Goal: Task Accomplishment & Management: Complete application form

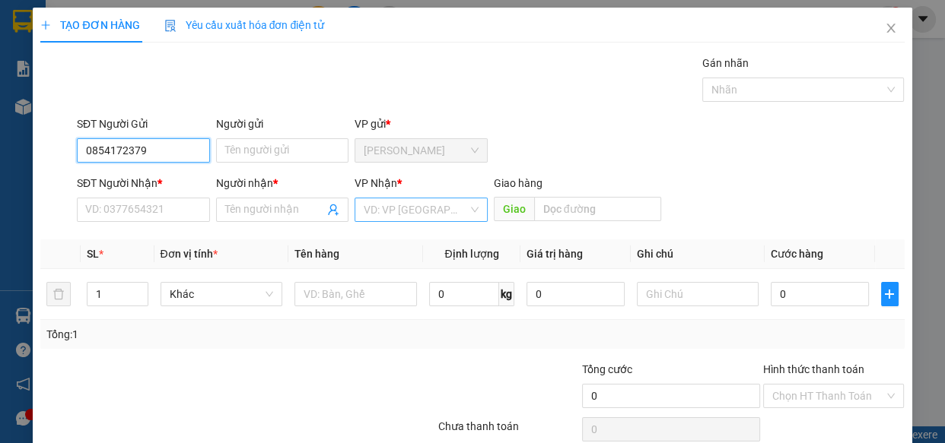
type input "0854172379"
click at [441, 205] on input "search" at bounding box center [416, 209] width 104 height 23
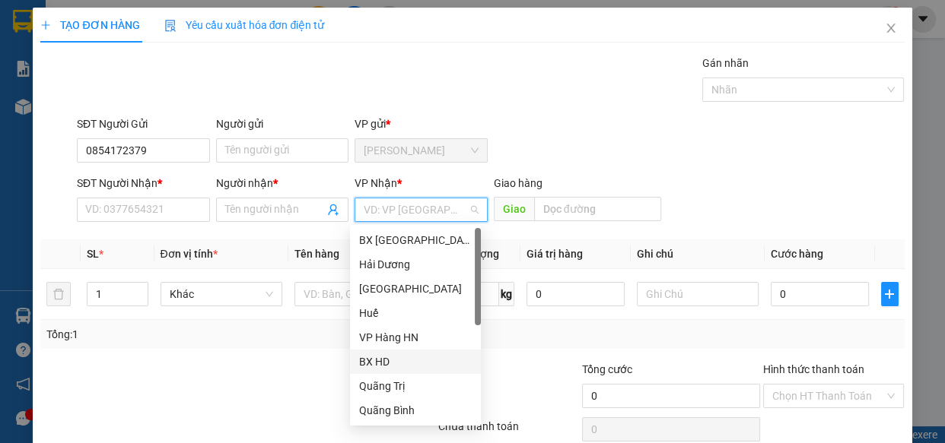
scroll to position [170, 0]
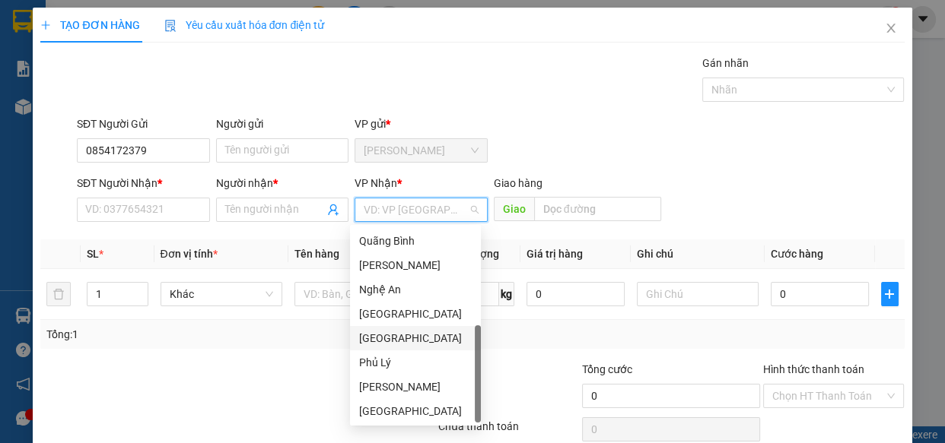
click at [406, 332] on div "[GEOGRAPHIC_DATA]" at bounding box center [415, 338] width 113 height 17
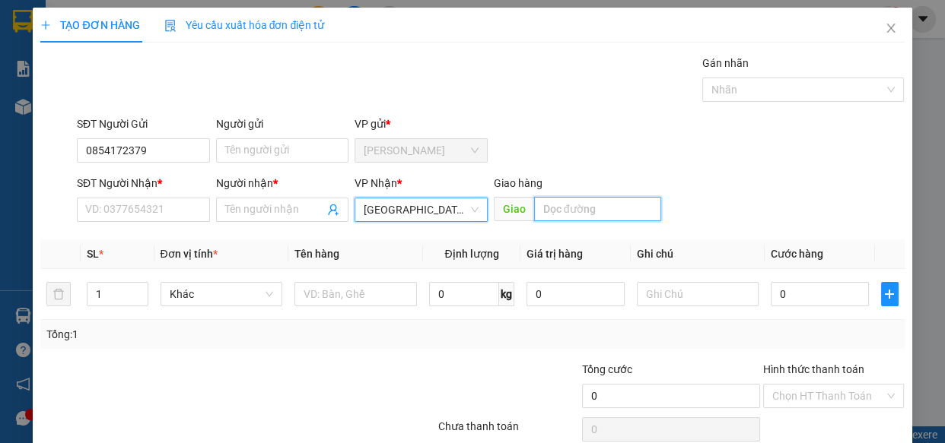
click at [536, 205] on input "text" at bounding box center [597, 209] width 127 height 24
type input "c"
type input "CX ĐỒNG GIAO"
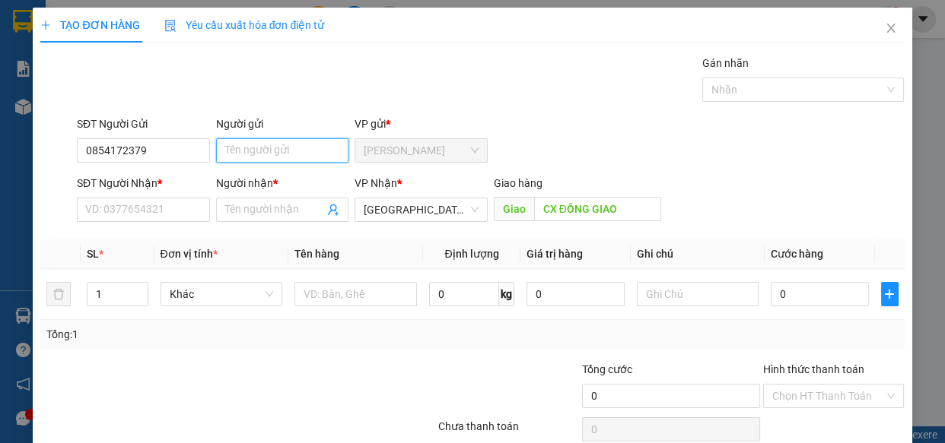
click at [257, 155] on input "Người gửi" at bounding box center [282, 150] width 133 height 24
type input "D"
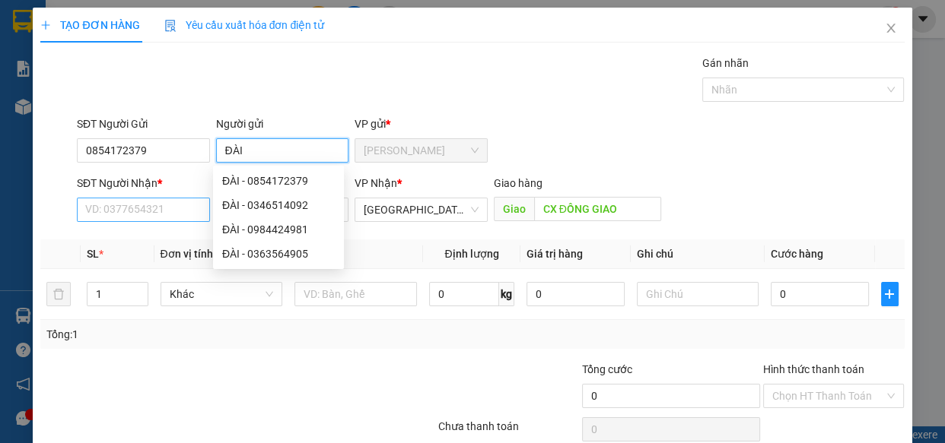
type input "ĐÀI"
click at [137, 214] on input "SĐT Người Nhận *" at bounding box center [143, 210] width 133 height 24
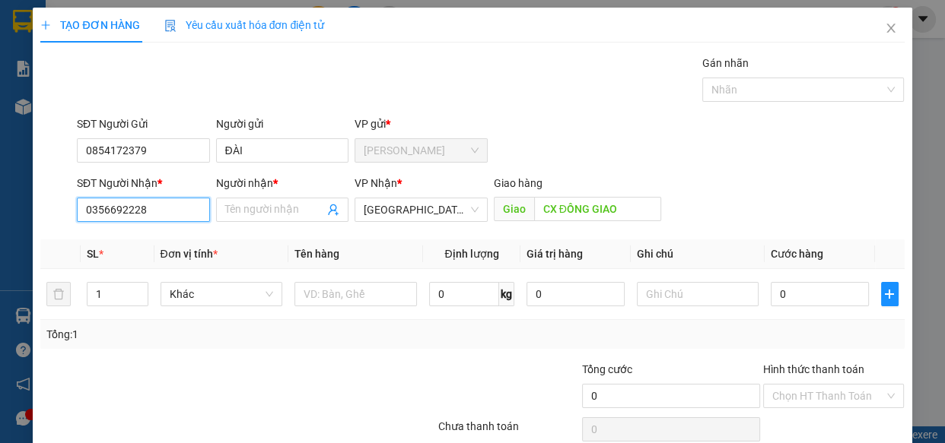
type input "0356692228"
click at [256, 222] on div "Người nhận * Tên người nhận" at bounding box center [282, 201] width 133 height 53
click at [253, 218] on span at bounding box center [282, 210] width 133 height 24
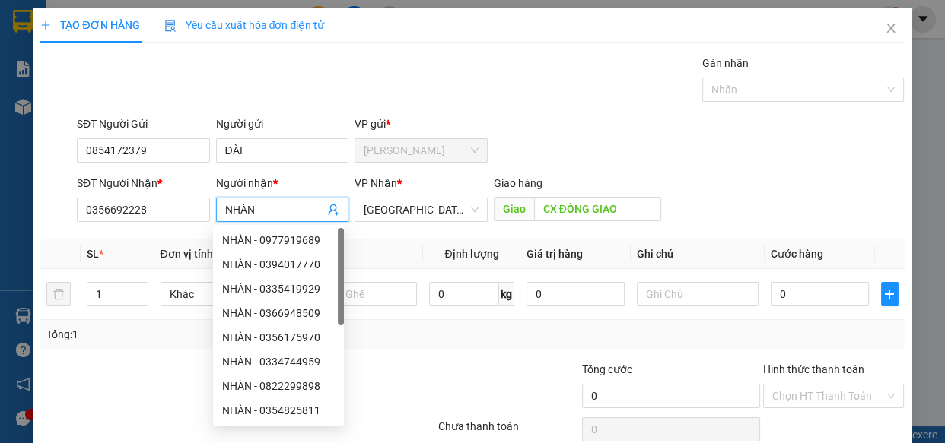
type input "NHÀN"
click at [554, 94] on div "Gán nhãn Nhãn" at bounding box center [491, 81] width 834 height 53
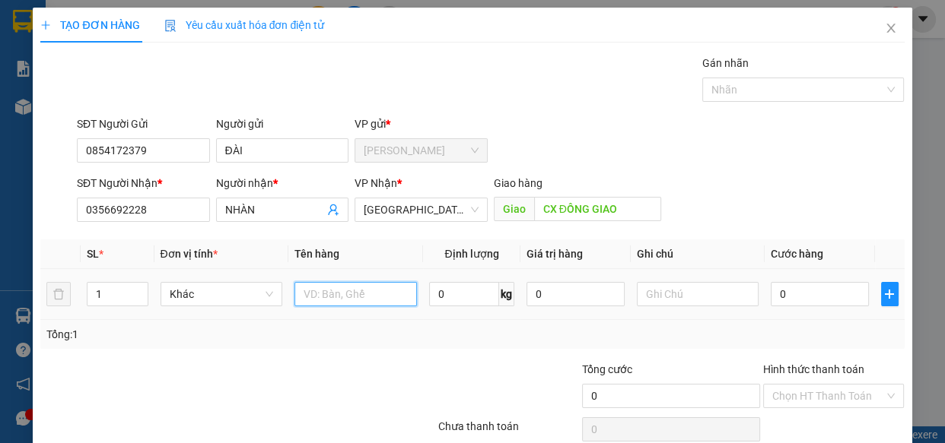
click at [381, 291] on input "text" at bounding box center [355, 294] width 122 height 24
click at [368, 341] on div "Tổng: 1" at bounding box center [471, 334] width 851 height 17
click at [445, 294] on input "0" at bounding box center [464, 294] width 70 height 24
click at [398, 294] on input "1 HỘP GIẤY CF" at bounding box center [355, 294] width 122 height 24
type input "1 HỘP GIẤY CF"
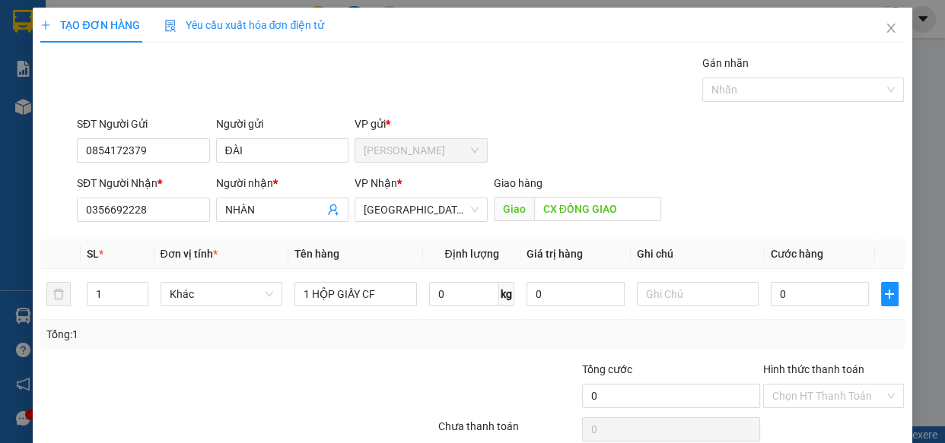
click at [374, 347] on div "Tổng: 1" at bounding box center [471, 334] width 863 height 29
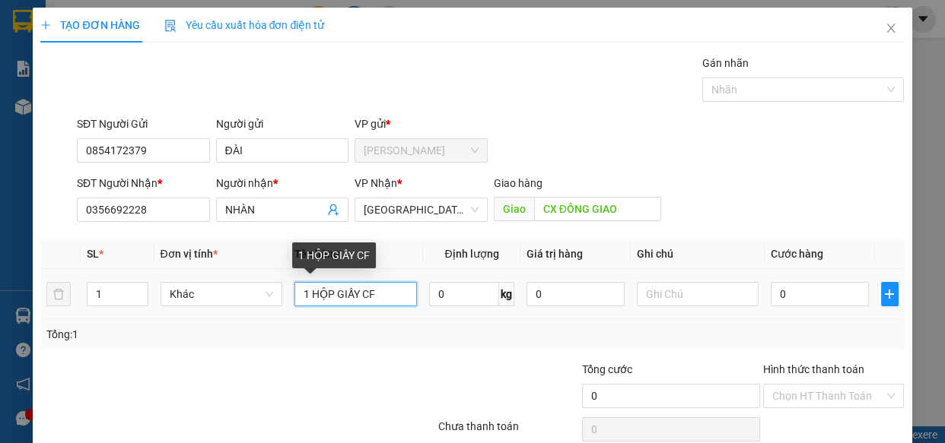
click at [380, 297] on input "1 HỘP GIẤY CF" at bounding box center [355, 294] width 122 height 24
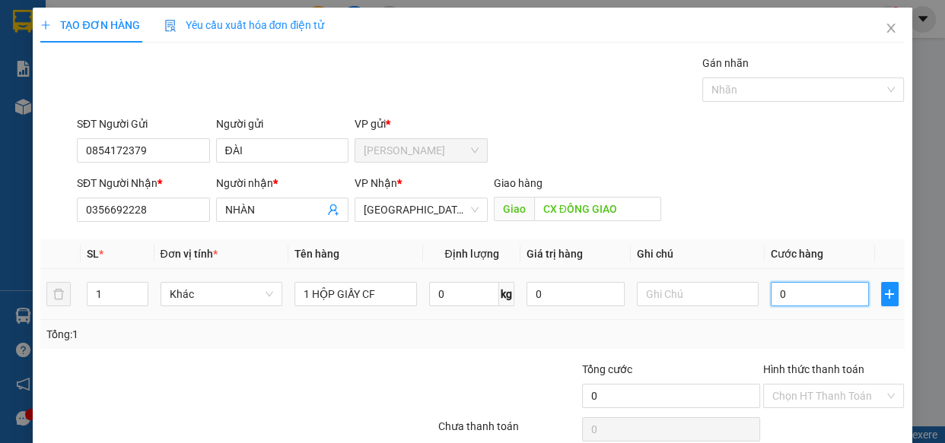
click at [806, 297] on input "0" at bounding box center [819, 294] width 98 height 24
type input "1"
type input "12"
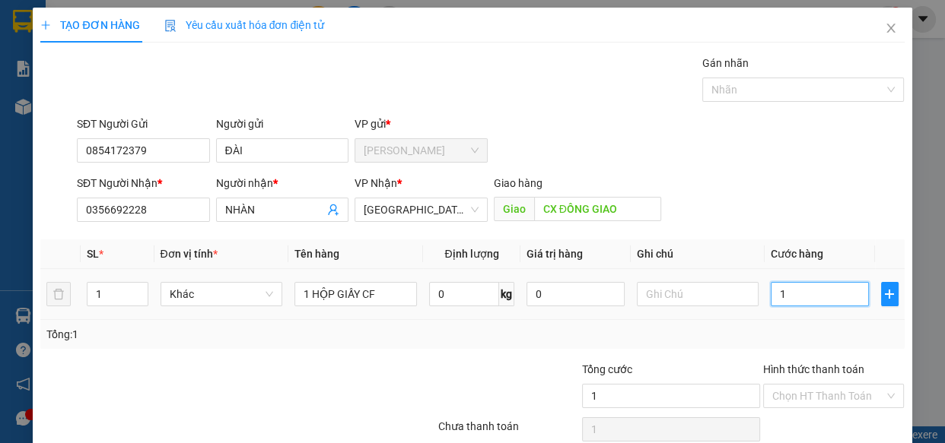
type input "12"
type input "120"
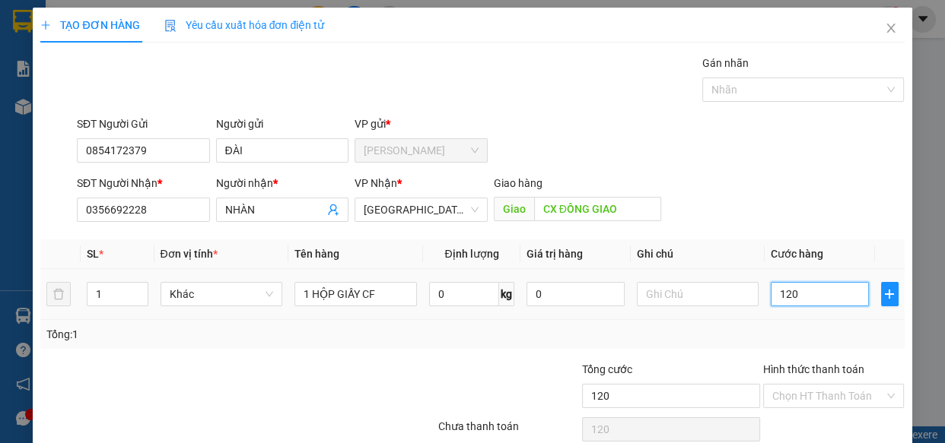
type input "1.200"
type input "12.000"
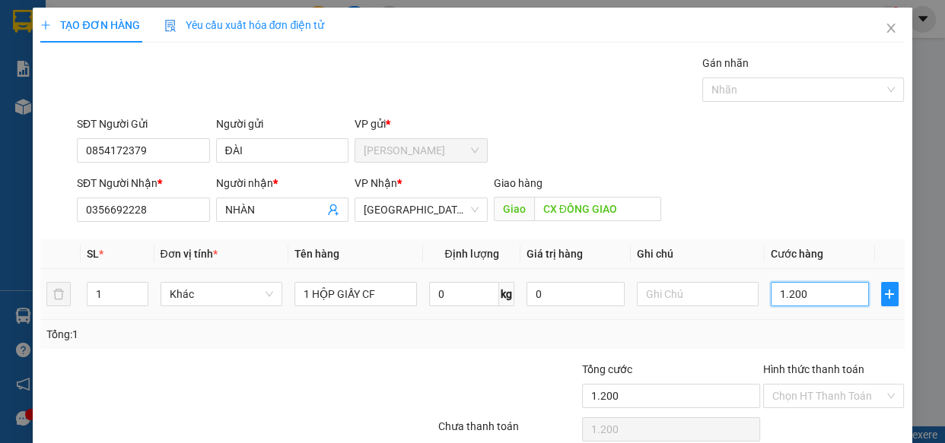
type input "12.000"
type input "120.000"
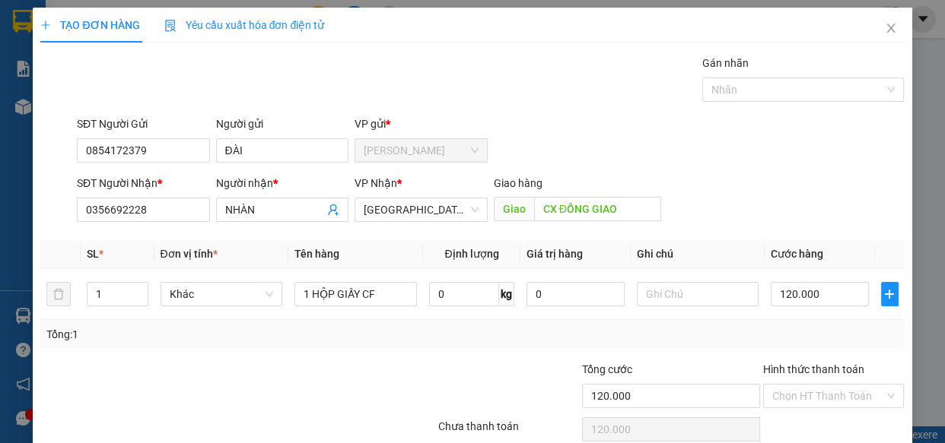
click at [321, 372] on div at bounding box center [364, 387] width 145 height 53
click at [794, 390] on input "Hình thức thanh toán" at bounding box center [828, 396] width 113 height 23
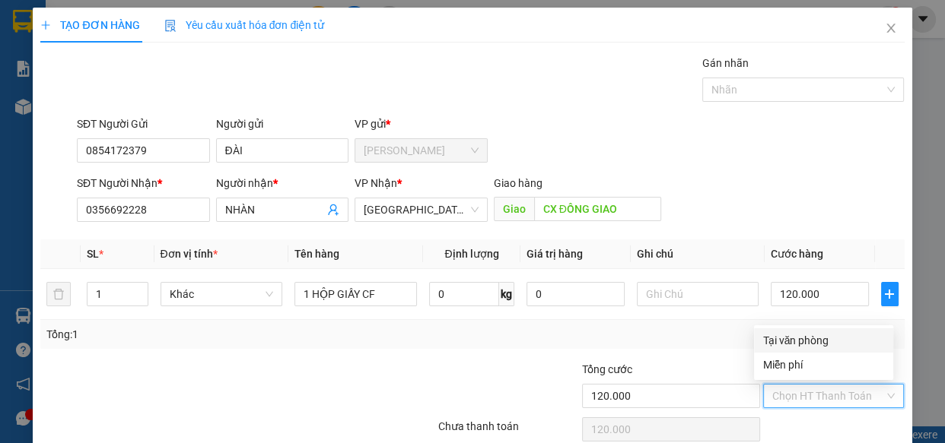
drag, startPoint x: 778, startPoint y: 335, endPoint x: 770, endPoint y: 329, distance: 10.3
click at [778, 334] on div "Tại văn phòng" at bounding box center [823, 340] width 121 height 17
type input "0"
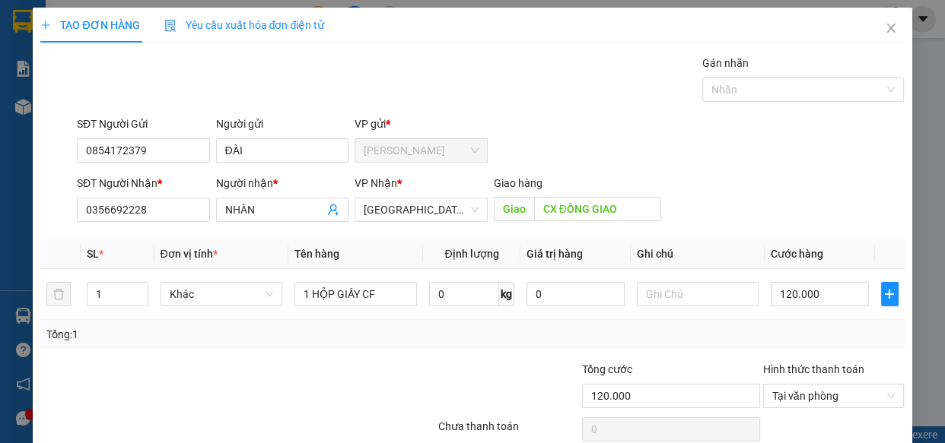
click at [399, 366] on div at bounding box center [364, 387] width 145 height 53
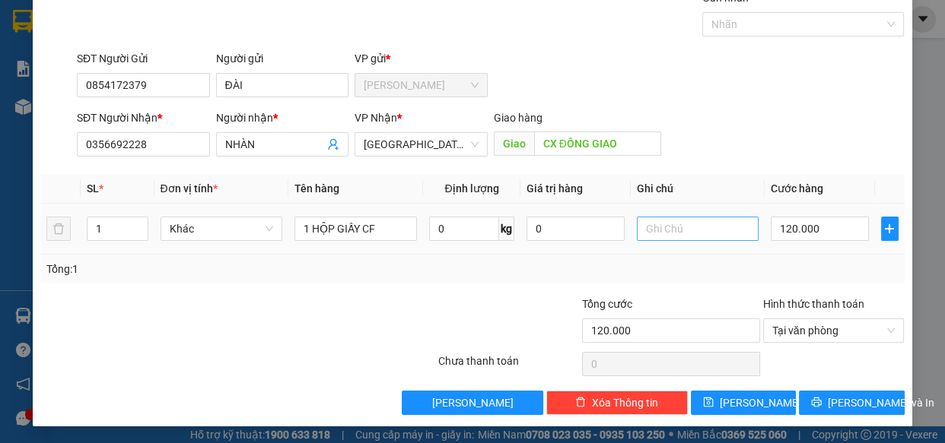
scroll to position [66, 0]
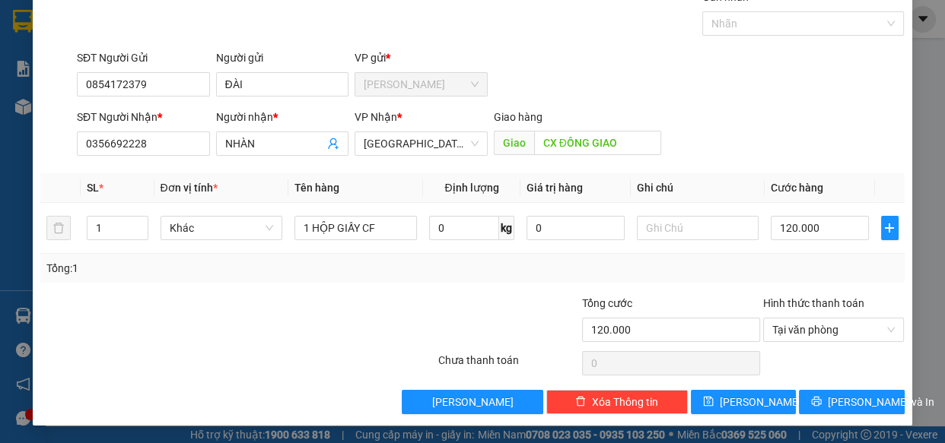
click at [243, 307] on div at bounding box center [165, 321] width 252 height 53
click at [832, 410] on button "[PERSON_NAME] và In" at bounding box center [851, 402] width 105 height 24
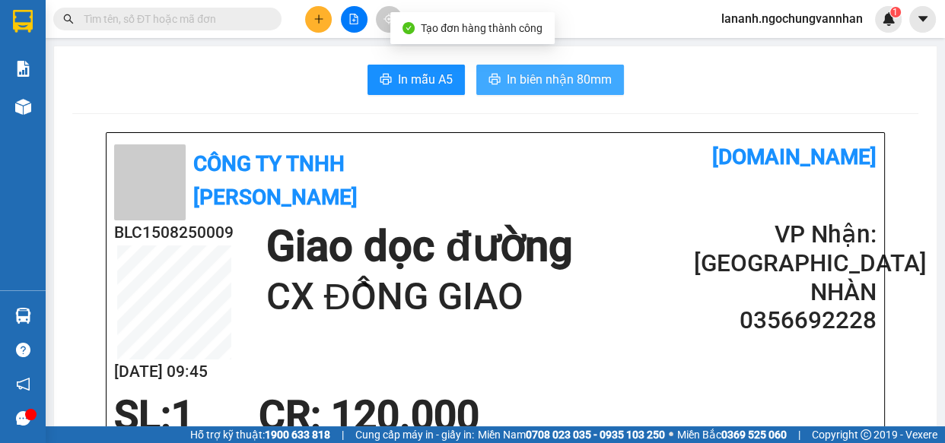
click at [589, 78] on span "In biên nhận 80mm" at bounding box center [559, 79] width 105 height 19
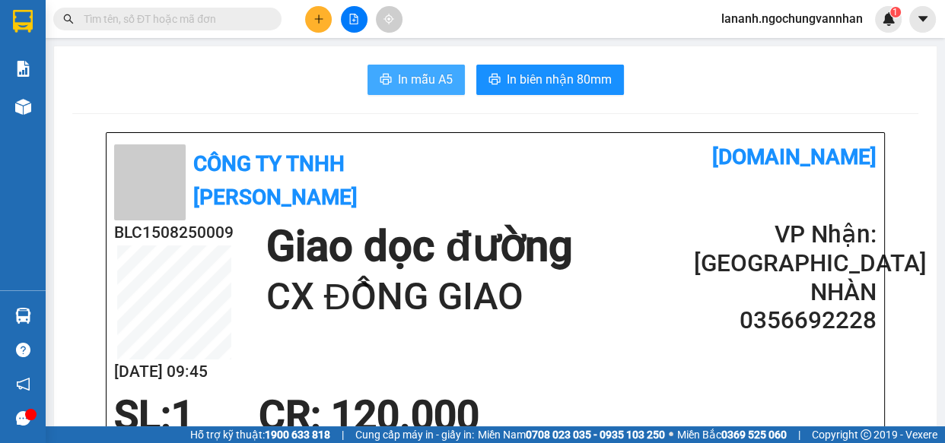
click at [403, 83] on span "In mẫu A5" at bounding box center [425, 79] width 55 height 19
